Goal: Register for event/course

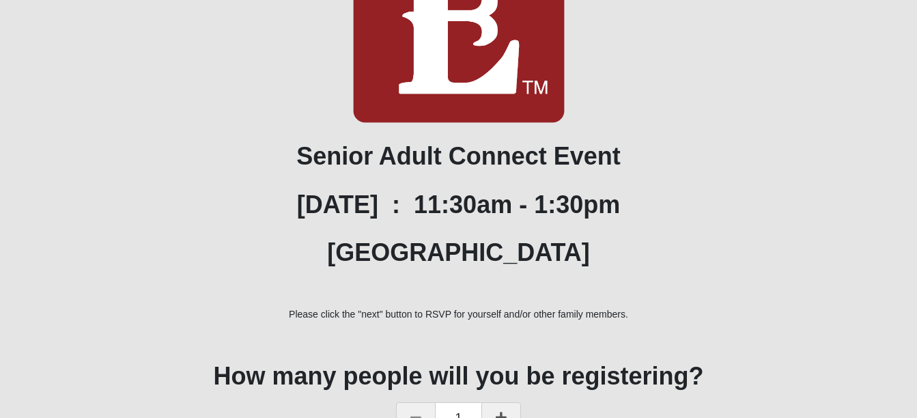
scroll to position [205, 0]
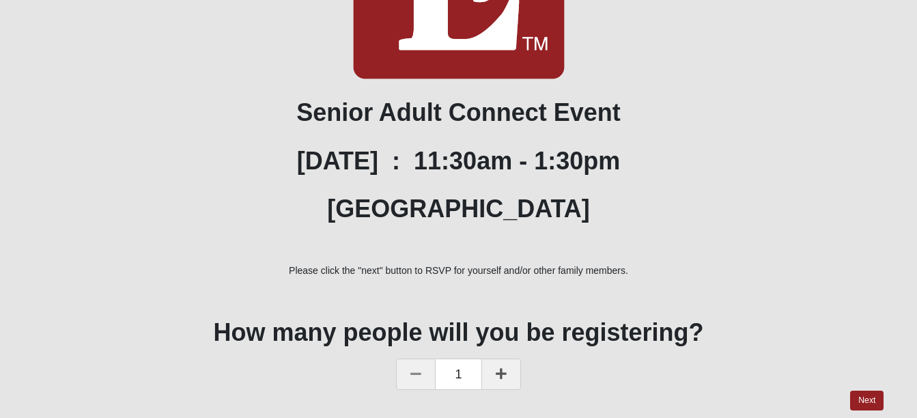
click at [502, 372] on icon at bounding box center [501, 373] width 11 height 12
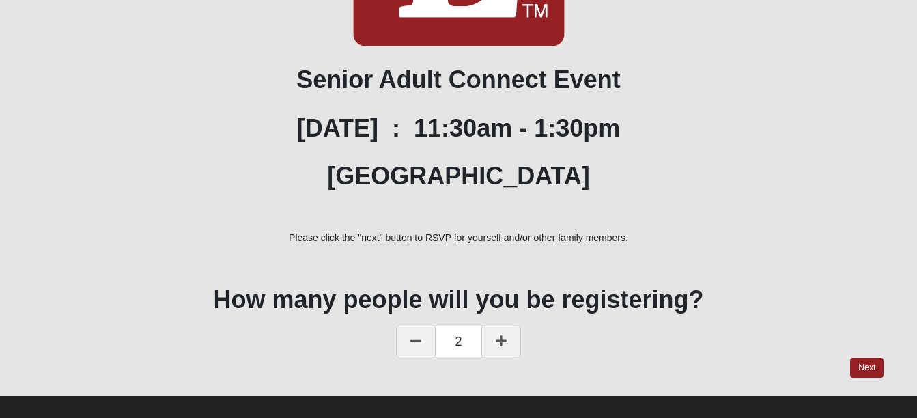
scroll to position [251, 0]
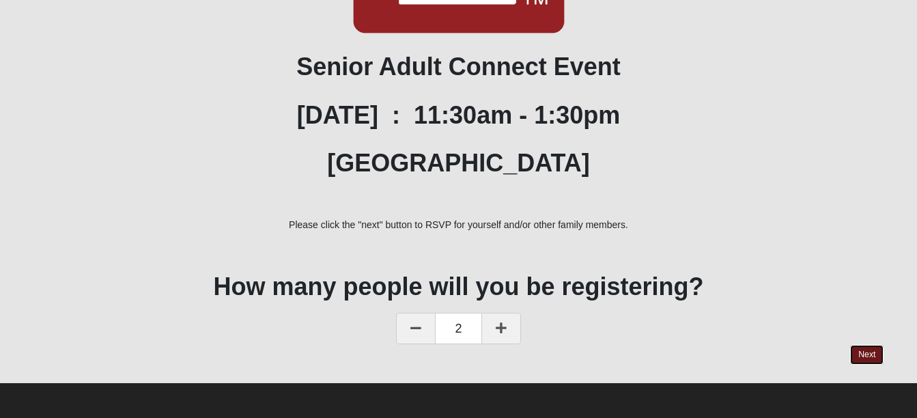
click at [861, 348] on link "Next" at bounding box center [866, 355] width 33 height 20
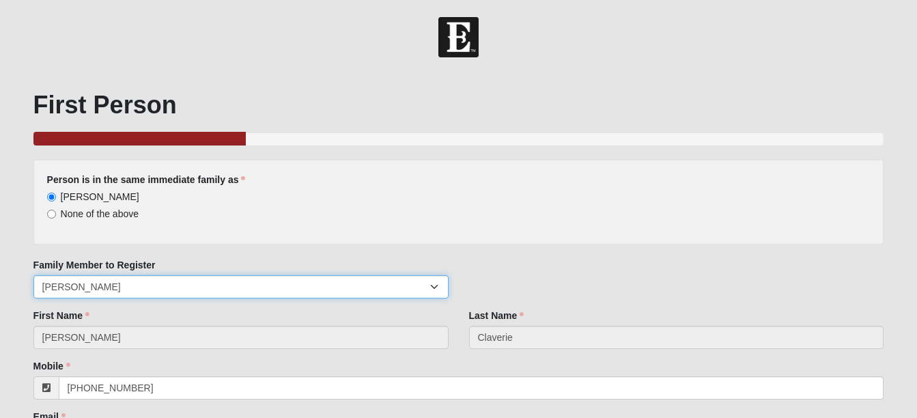
click at [430, 286] on select "[PERSON_NAME] [PERSON_NAME]" at bounding box center [240, 286] width 415 height 23
select select "62633"
click at [33, 275] on select "[PERSON_NAME] [PERSON_NAME]" at bounding box center [240, 286] width 415 height 23
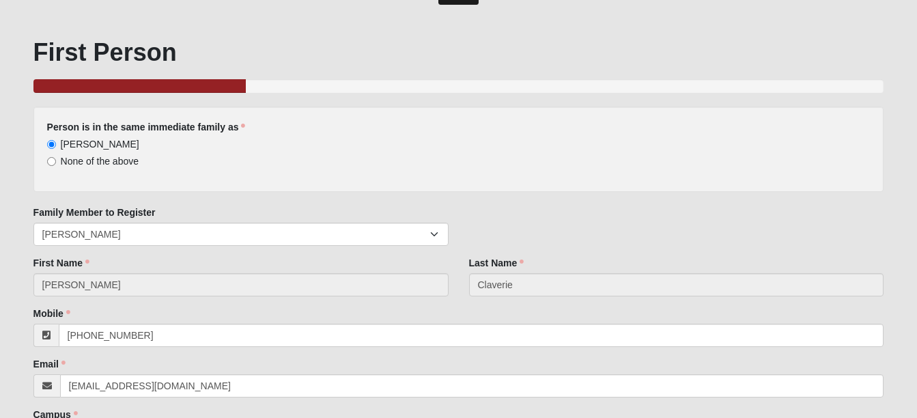
scroll to position [68, 0]
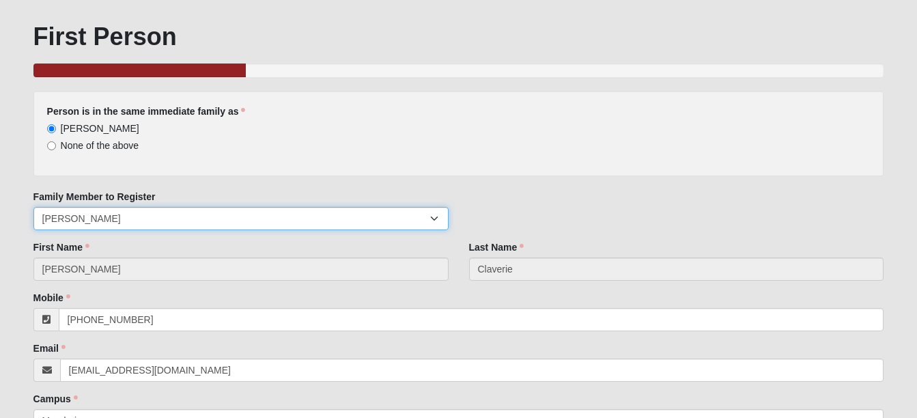
click at [432, 217] on select "[PERSON_NAME] [PERSON_NAME]" at bounding box center [240, 218] width 415 height 23
select select "63485"
click at [33, 207] on select "[PERSON_NAME] [PERSON_NAME]" at bounding box center [240, 218] width 415 height 23
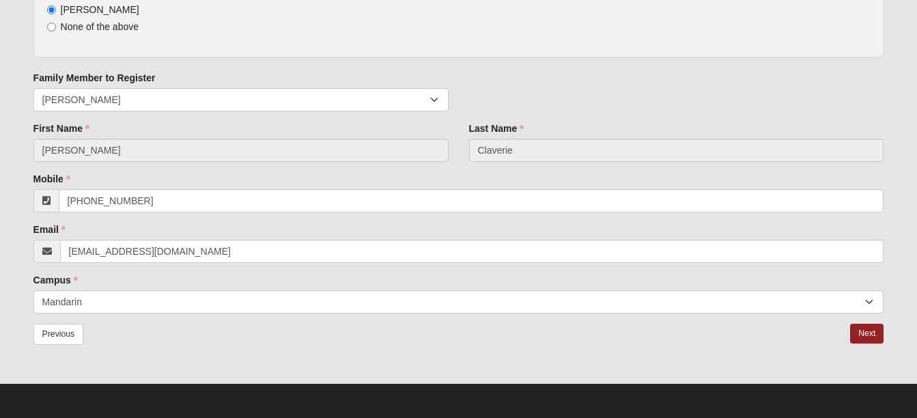
scroll to position [188, 0]
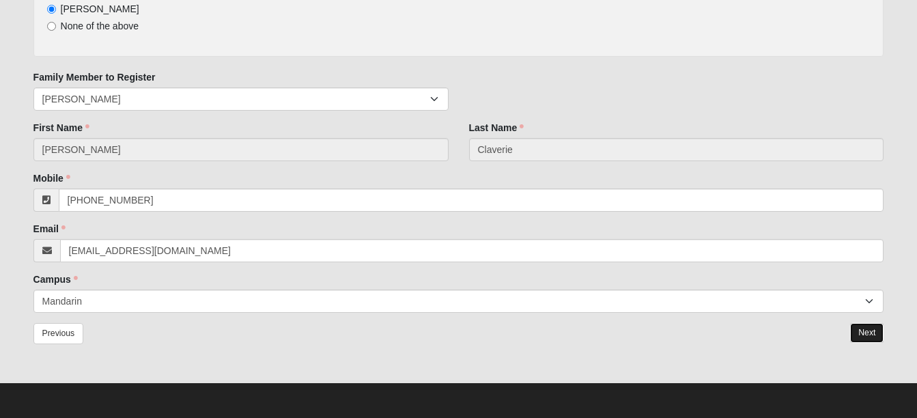
click at [869, 331] on link "Next" at bounding box center [866, 333] width 33 height 20
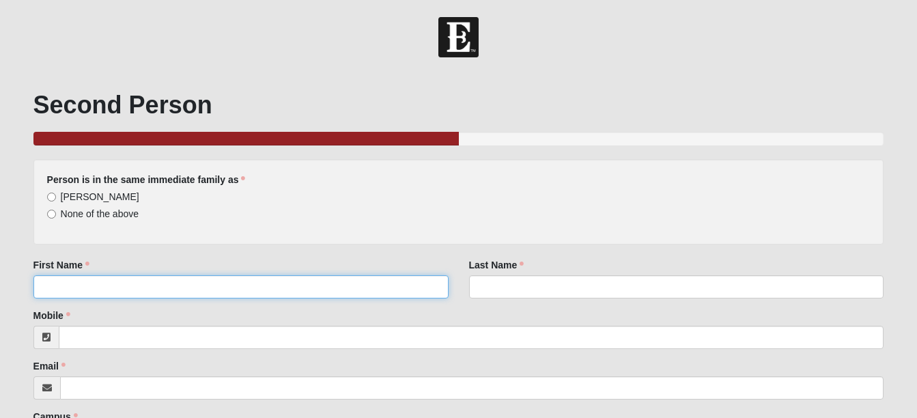
click at [54, 285] on input "First Name" at bounding box center [240, 286] width 415 height 23
type input "[PERSON_NAME]"
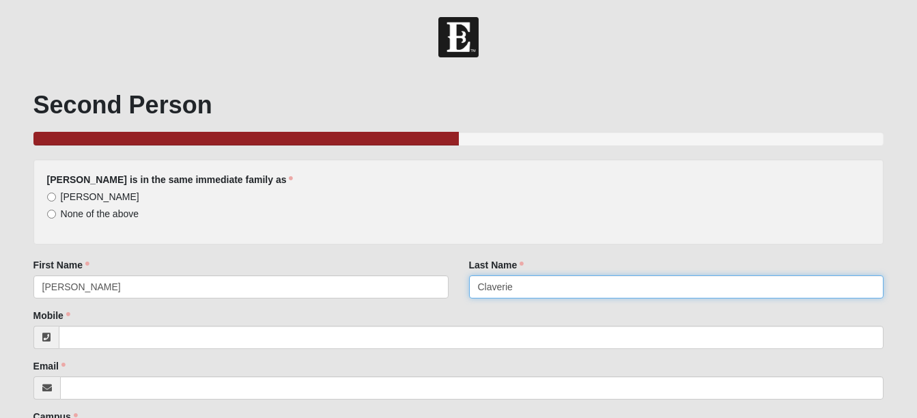
type input "Claverie"
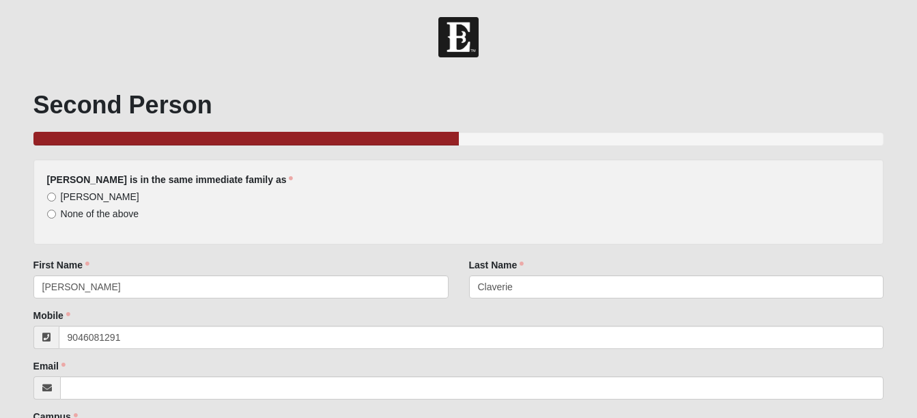
type input "[PHONE_NUMBER]"
click at [120, 363] on div "Email Email address is not valid Email is required." at bounding box center [458, 379] width 851 height 40
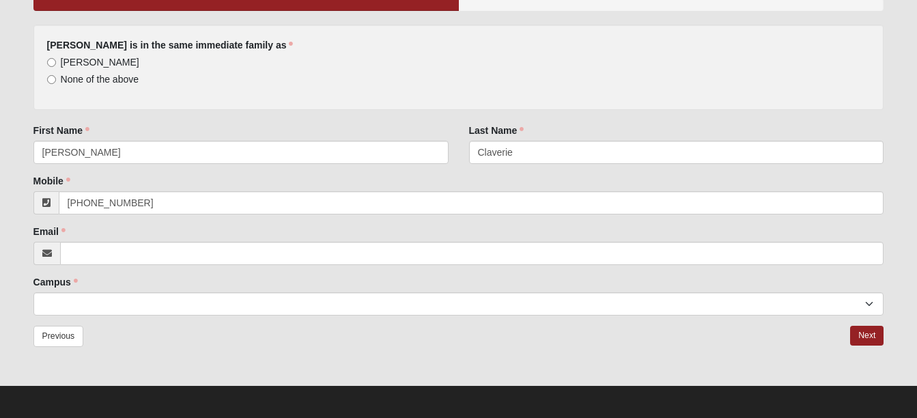
scroll to position [137, 0]
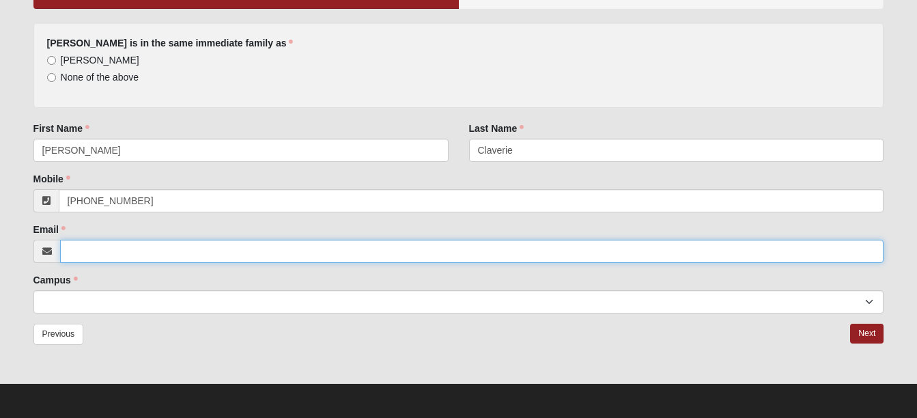
click at [84, 248] on input "Email" at bounding box center [472, 251] width 824 height 23
type input "[EMAIL_ADDRESS][DOMAIN_NAME]"
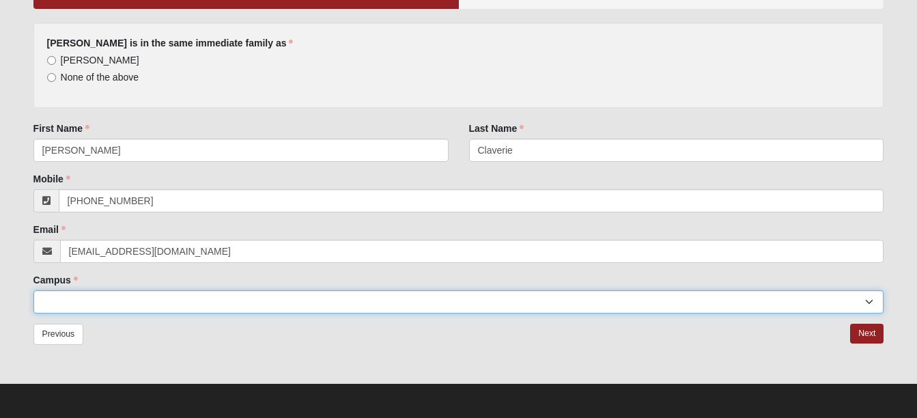
click at [63, 298] on select "[GEOGRAPHIC_DATA] [GEOGRAPHIC_DATA] (Coming Soon) Eleven22 Online [PERSON_NAME]…" at bounding box center [458, 301] width 851 height 23
select select "6"
click at [33, 290] on select "[GEOGRAPHIC_DATA] [GEOGRAPHIC_DATA] (Coming Soon) Eleven22 Online [PERSON_NAME]…" at bounding box center [458, 301] width 851 height 23
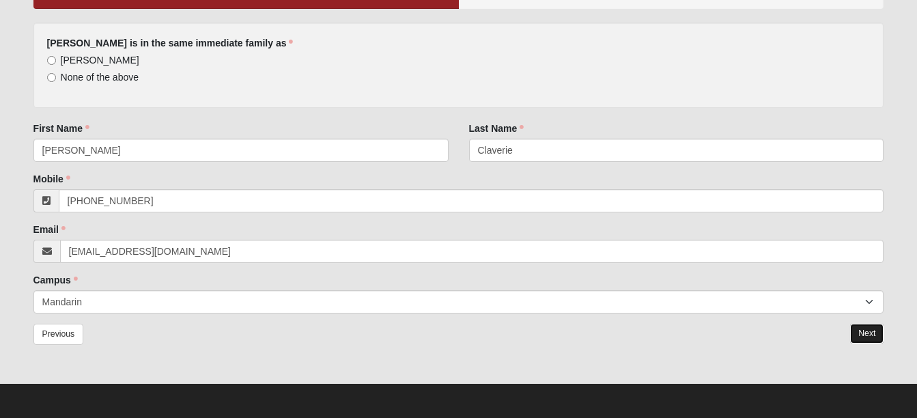
click at [857, 330] on link "Next" at bounding box center [866, 334] width 33 height 20
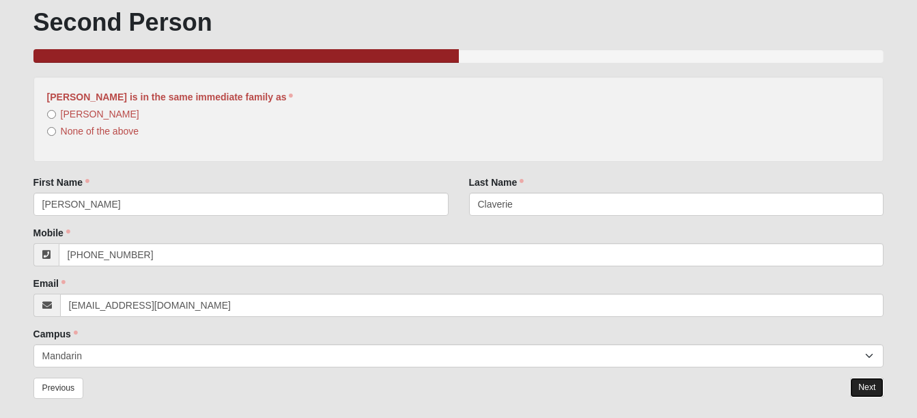
scroll to position [0, 0]
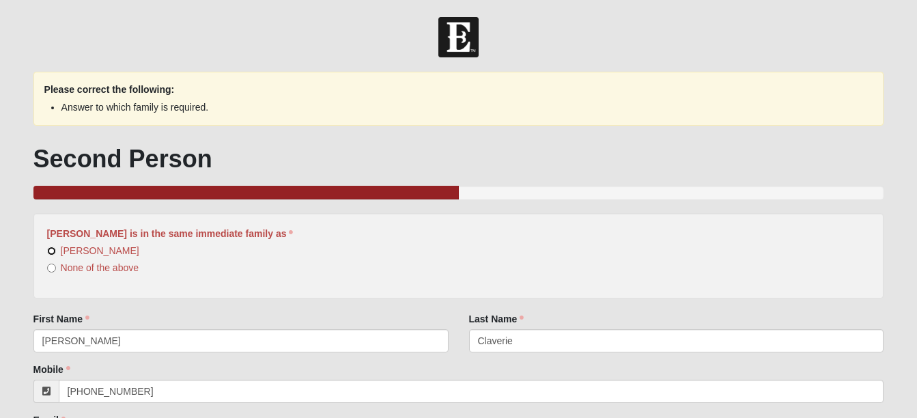
click at [52, 248] on input "[PERSON_NAME]" at bounding box center [51, 251] width 9 height 9
radio input "true"
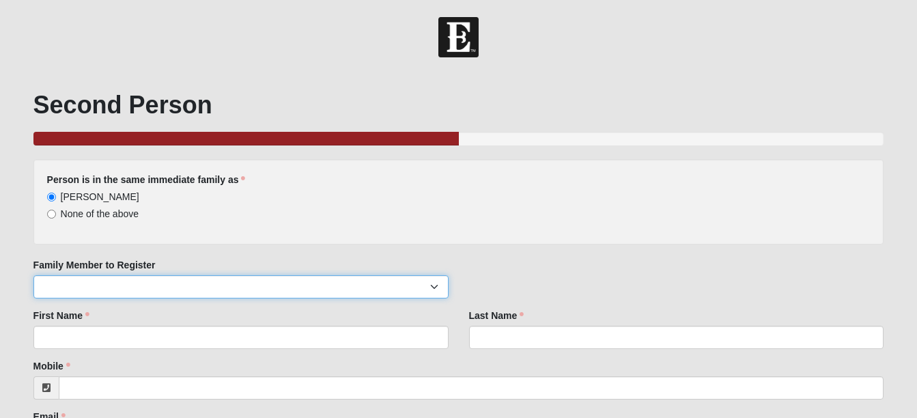
click at [67, 279] on select "[PERSON_NAME]" at bounding box center [240, 286] width 415 height 23
select select "62633"
click at [33, 275] on select "[PERSON_NAME]" at bounding box center [240, 286] width 415 height 23
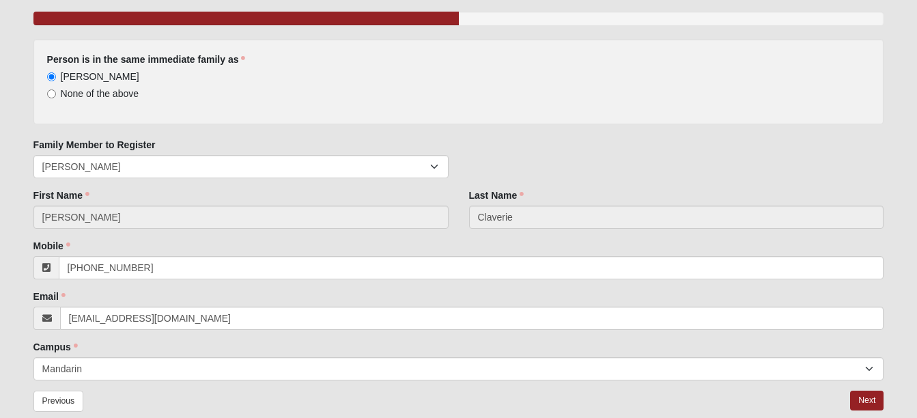
scroll to position [137, 0]
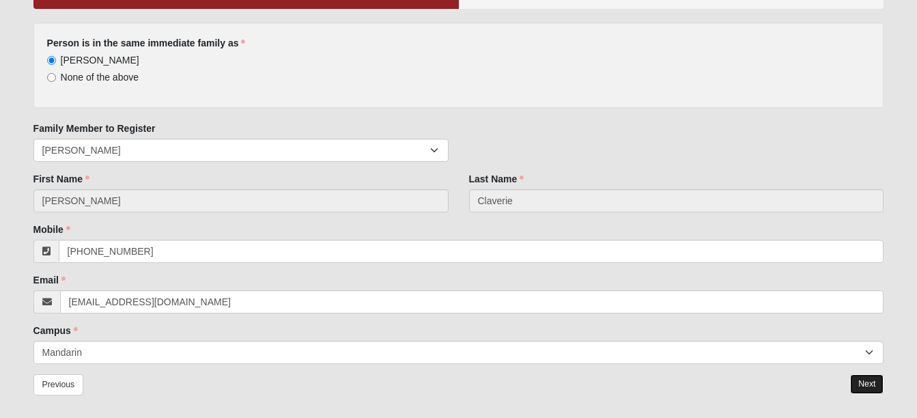
click at [866, 383] on link "Next" at bounding box center [866, 384] width 33 height 20
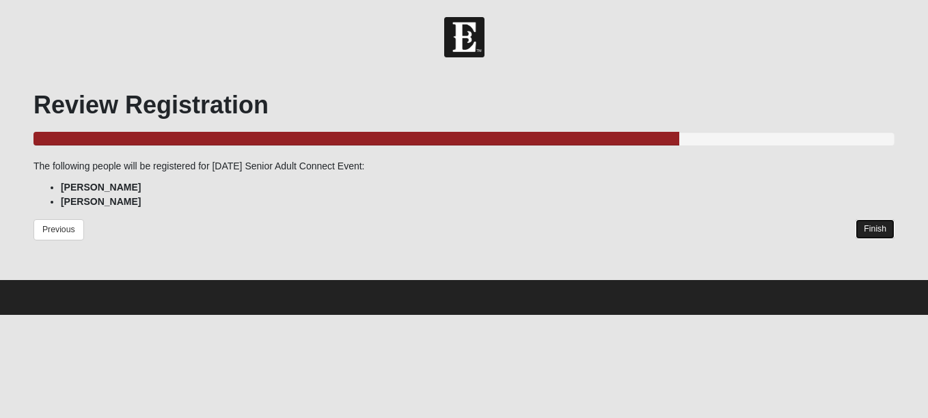
click at [867, 229] on link "Finish" at bounding box center [874, 229] width 39 height 20
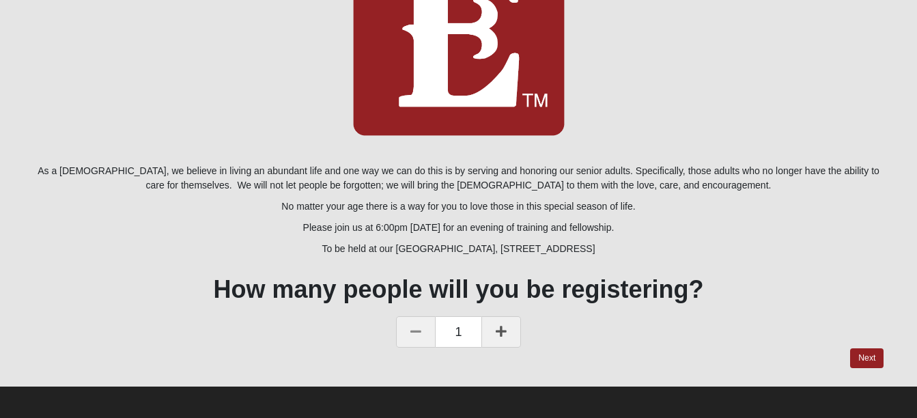
scroll to position [152, 0]
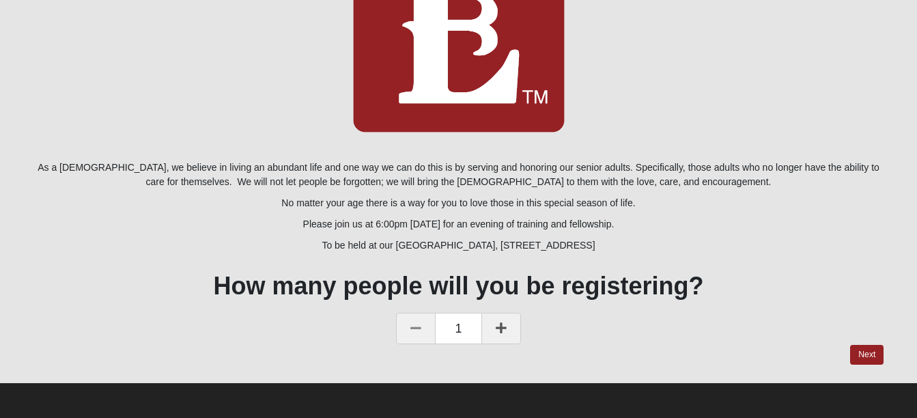
click at [500, 329] on icon at bounding box center [501, 328] width 11 height 12
click at [859, 351] on link "Next" at bounding box center [866, 355] width 33 height 20
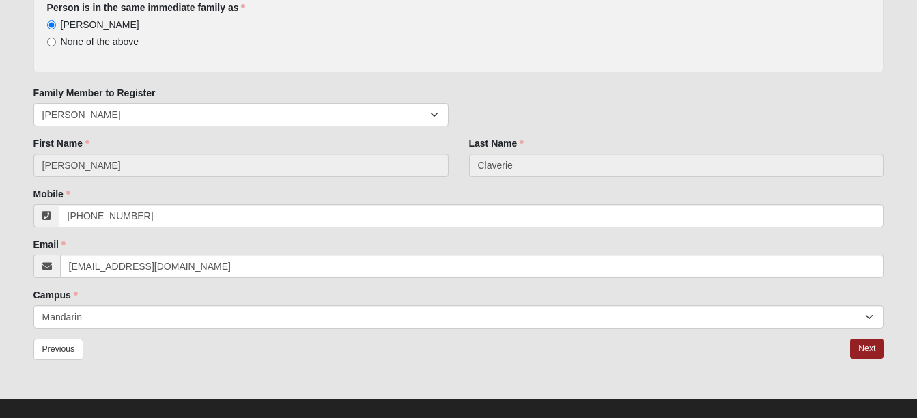
scroll to position [188, 0]
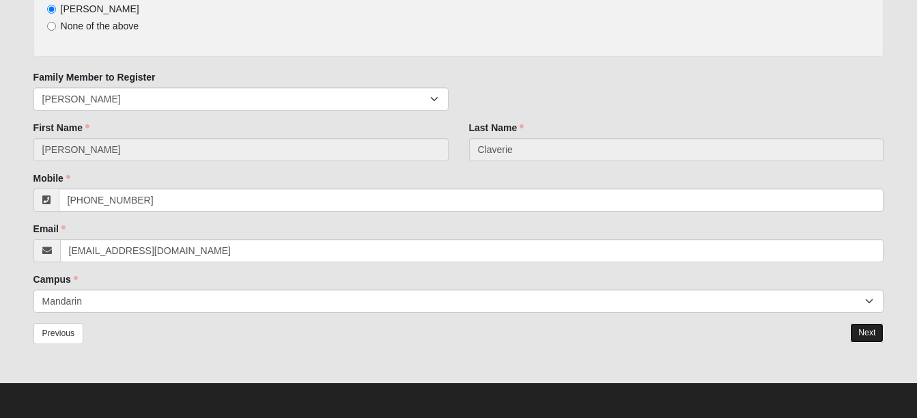
click at [867, 330] on link "Next" at bounding box center [866, 333] width 33 height 20
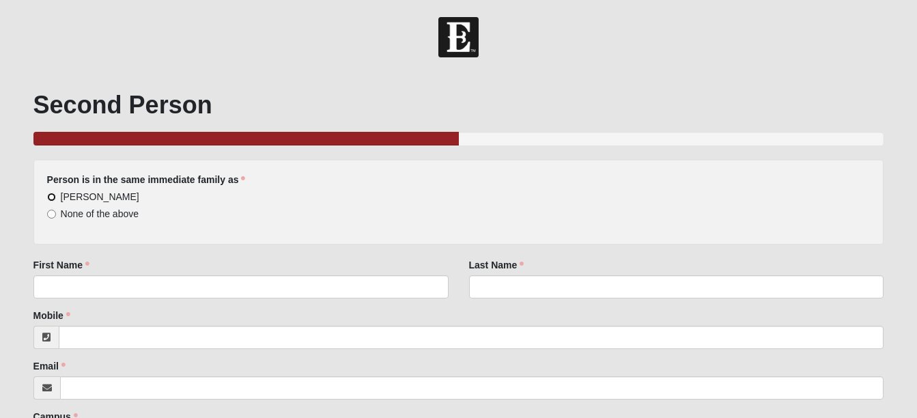
click at [51, 195] on input "[PERSON_NAME]" at bounding box center [51, 197] width 9 height 9
radio input "true"
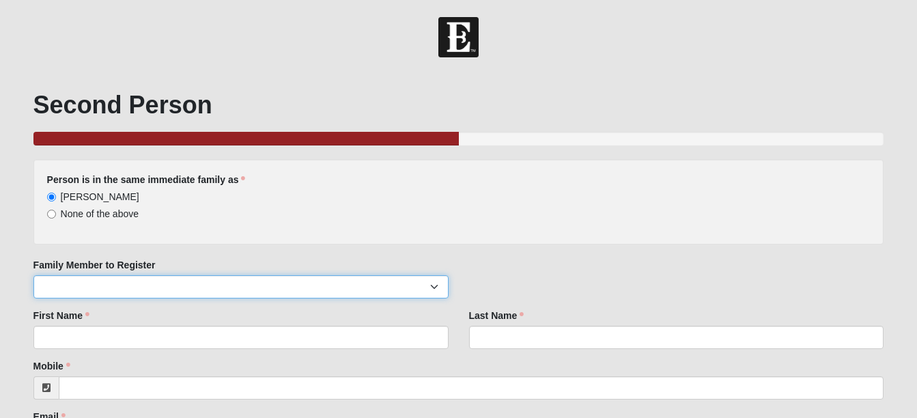
click at [430, 288] on select "[PERSON_NAME]" at bounding box center [240, 286] width 415 height 23
select select "62633"
click at [33, 275] on select "[PERSON_NAME]" at bounding box center [240, 286] width 415 height 23
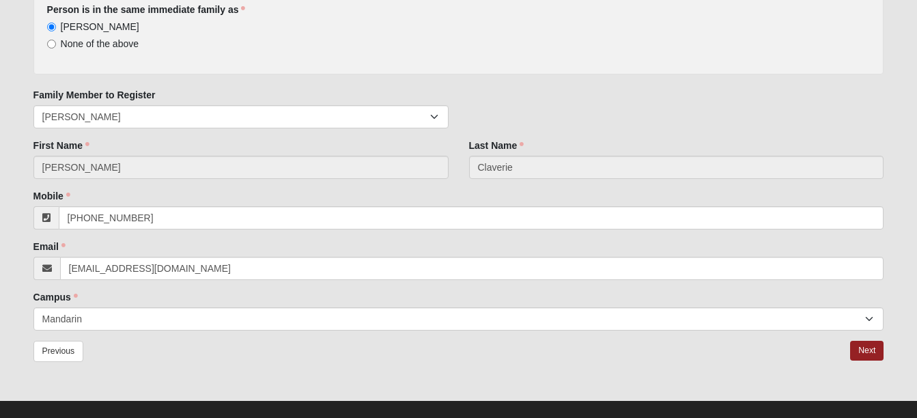
scroll to position [188, 0]
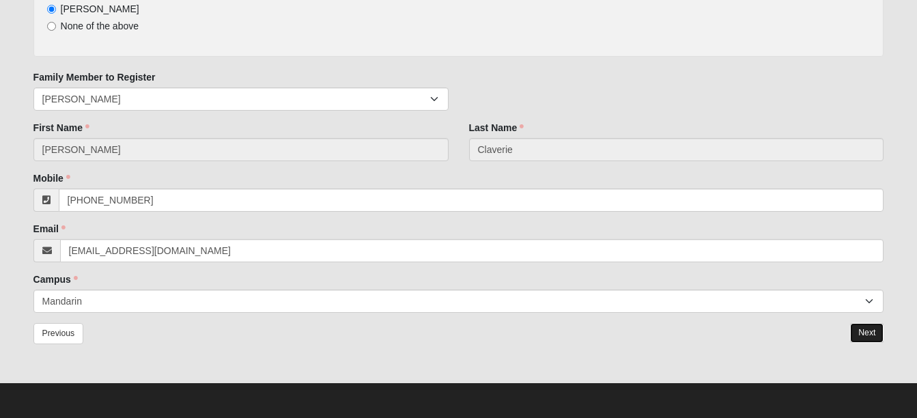
click at [857, 329] on link "Next" at bounding box center [866, 333] width 33 height 20
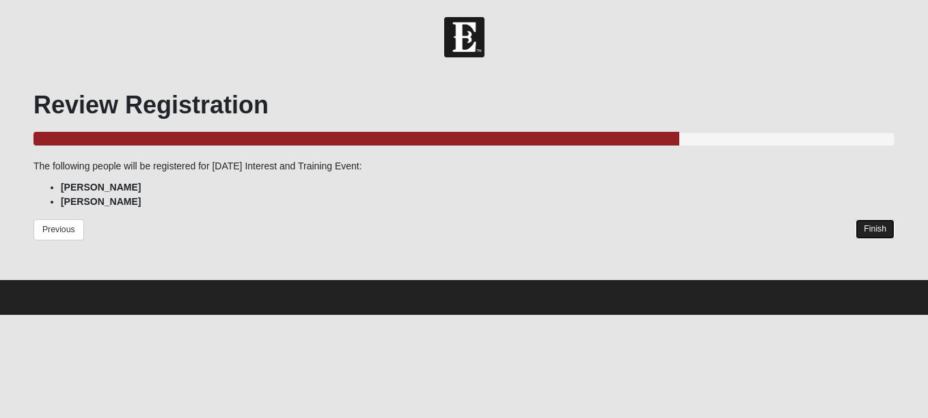
click at [873, 224] on link "Finish" at bounding box center [874, 229] width 39 height 20
